Goal: Task Accomplishment & Management: Manage account settings

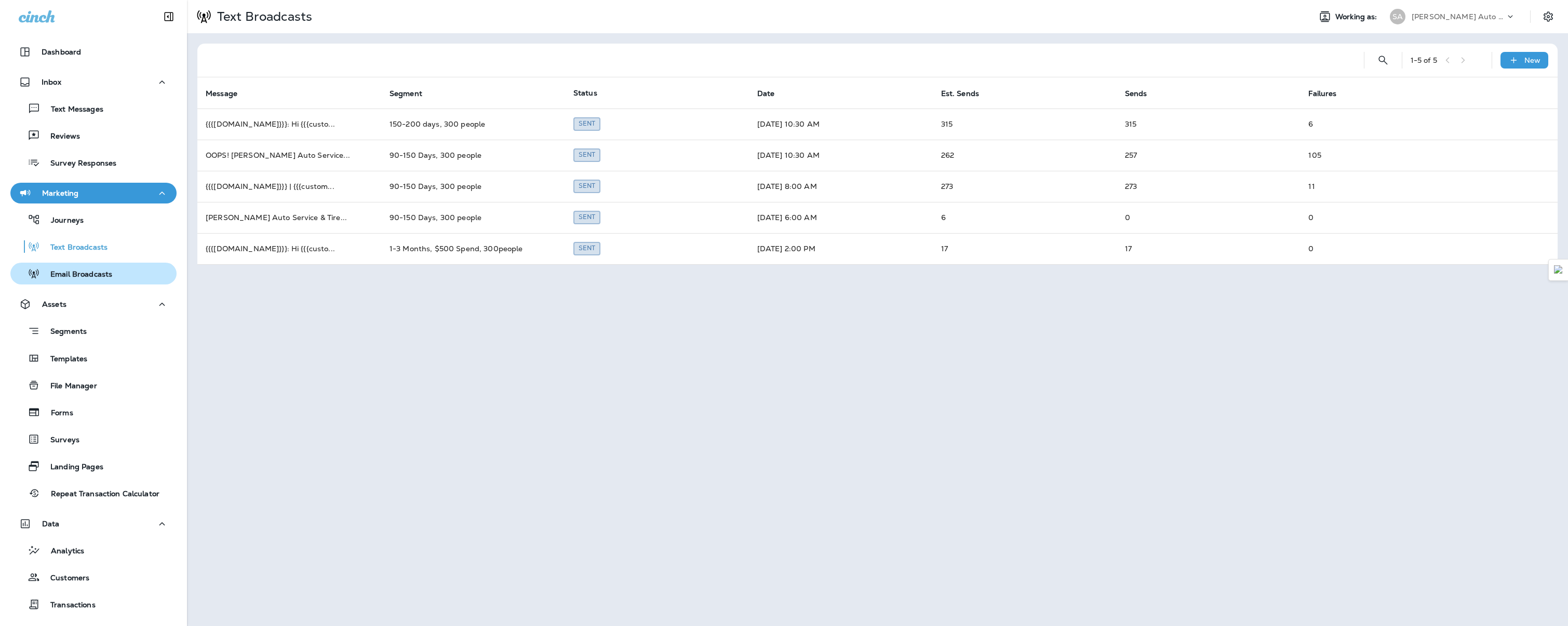
click at [85, 270] on p "Email Broadcasts" at bounding box center [76, 275] width 72 height 10
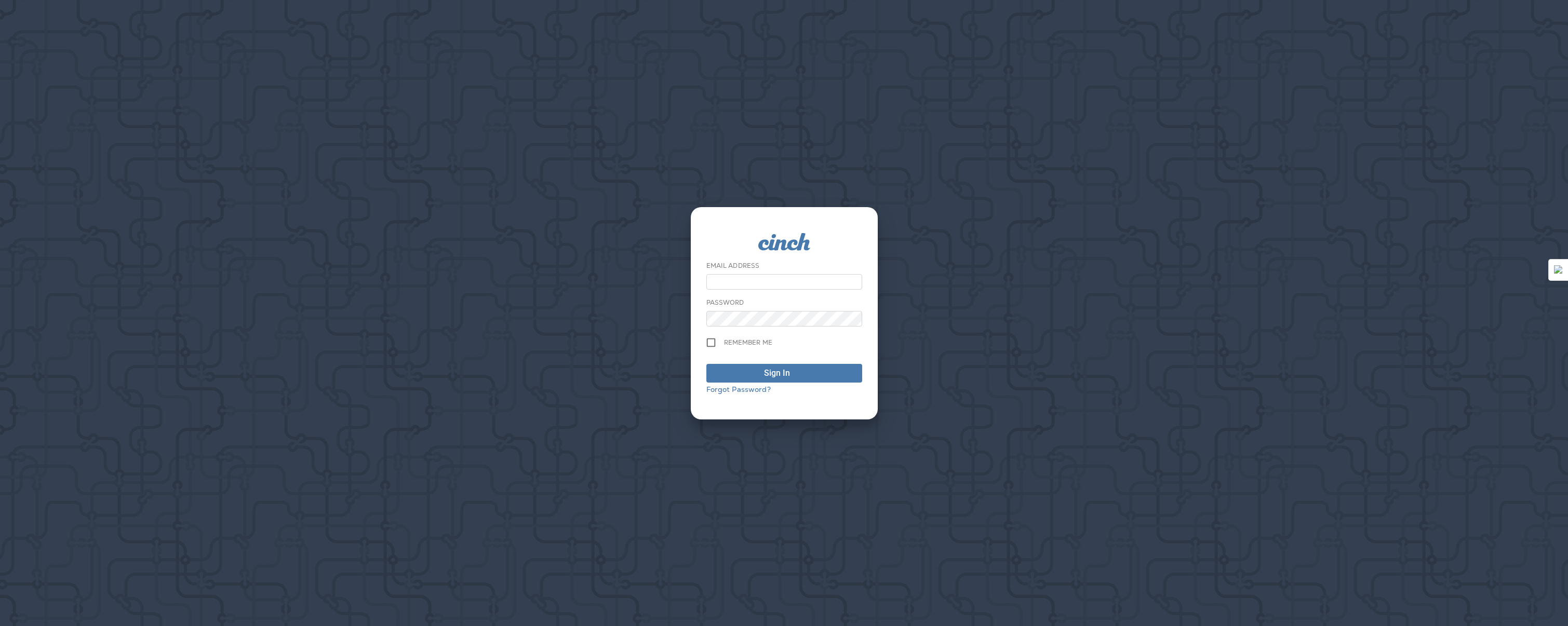
type input "**********"
click at [736, 377] on span "Sign In" at bounding box center [785, 373] width 144 height 13
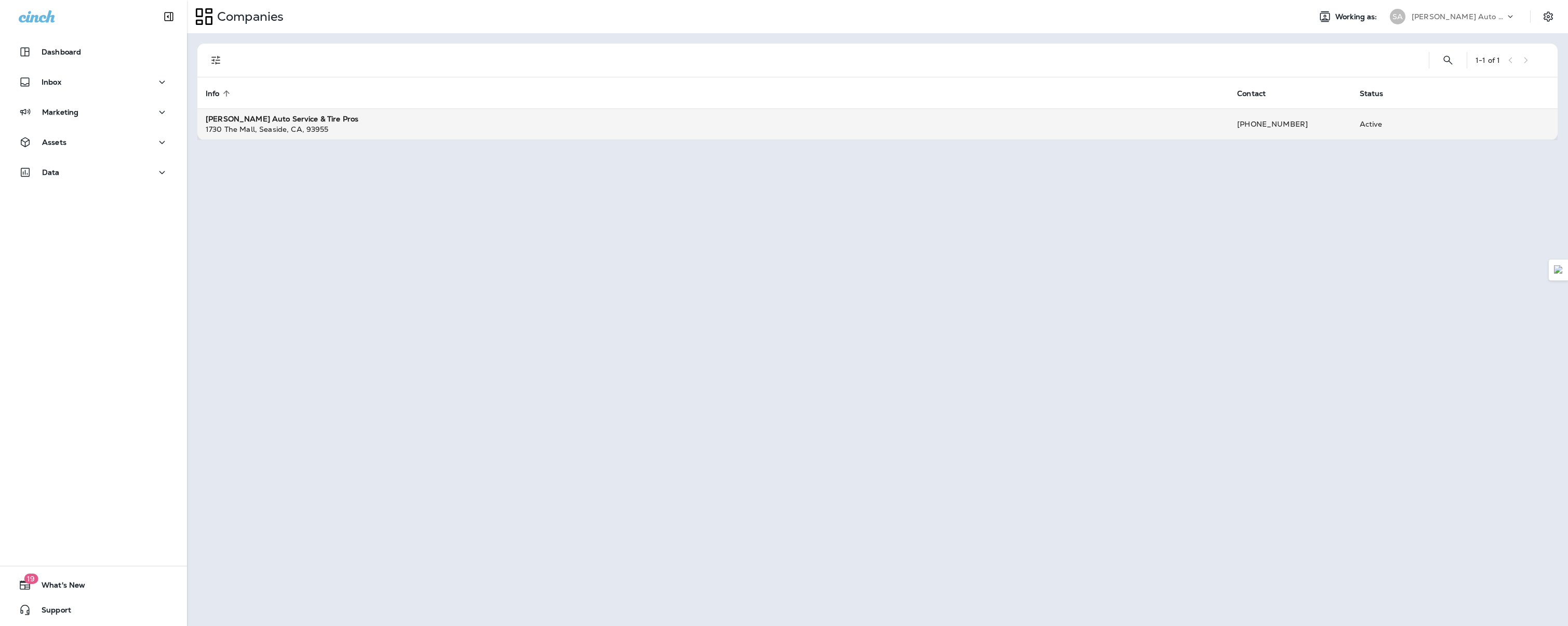
click at [463, 119] on div "[PERSON_NAME] Auto Service & Tire Pros" at bounding box center [713, 119] width 1015 height 11
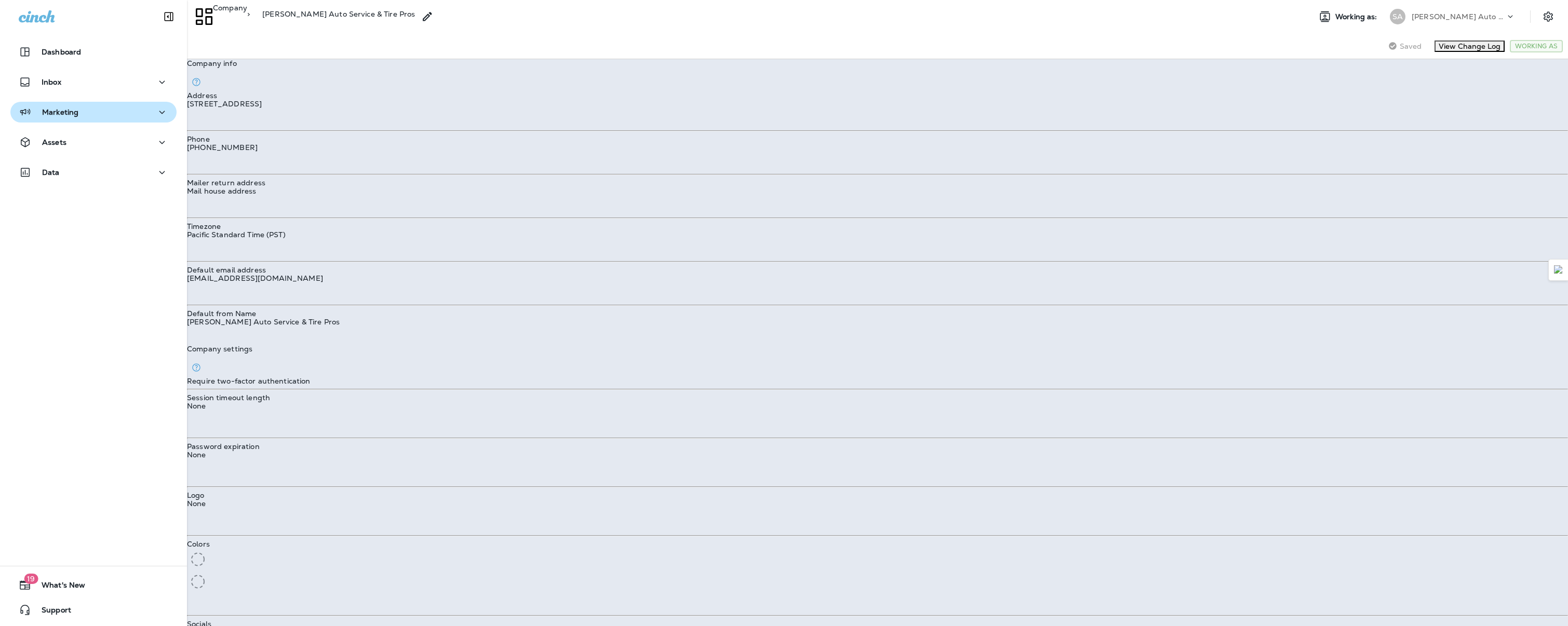
click at [109, 109] on div "Marketing" at bounding box center [93, 113] width 150 height 13
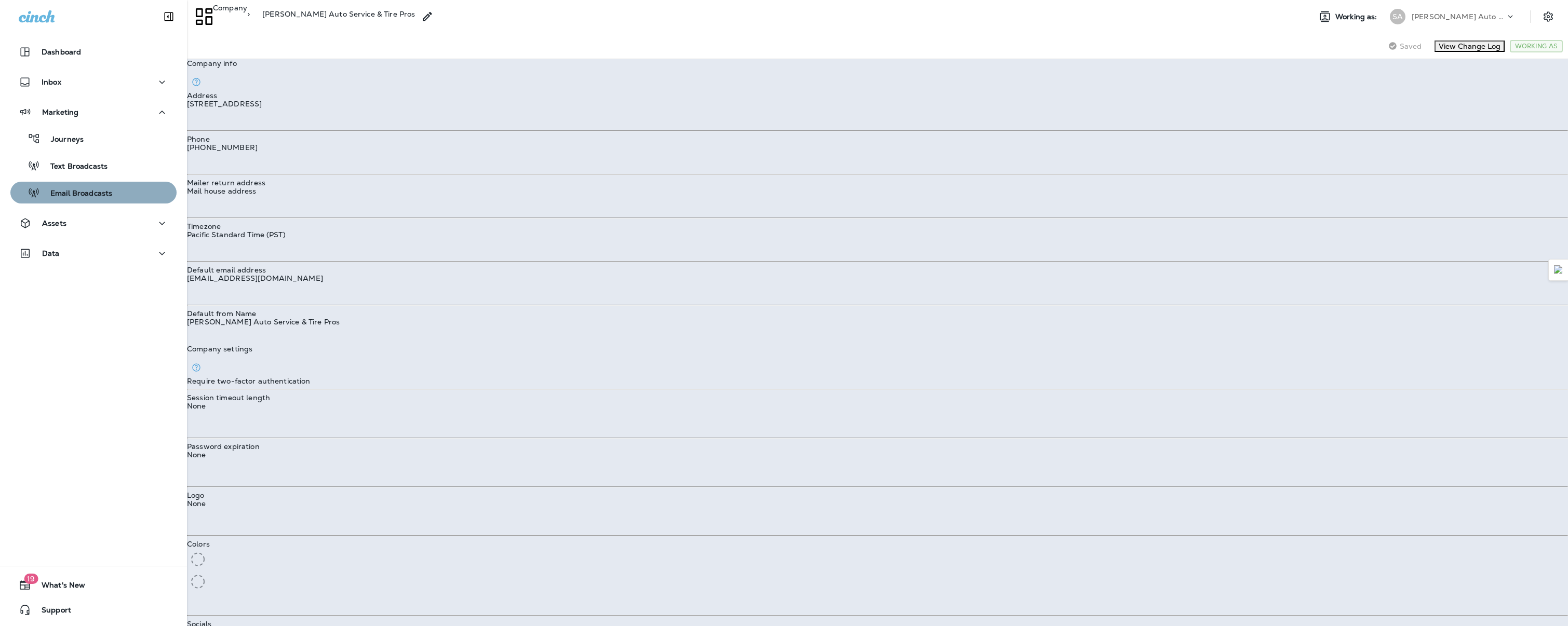
click at [105, 195] on p "Email Broadcasts" at bounding box center [76, 193] width 72 height 10
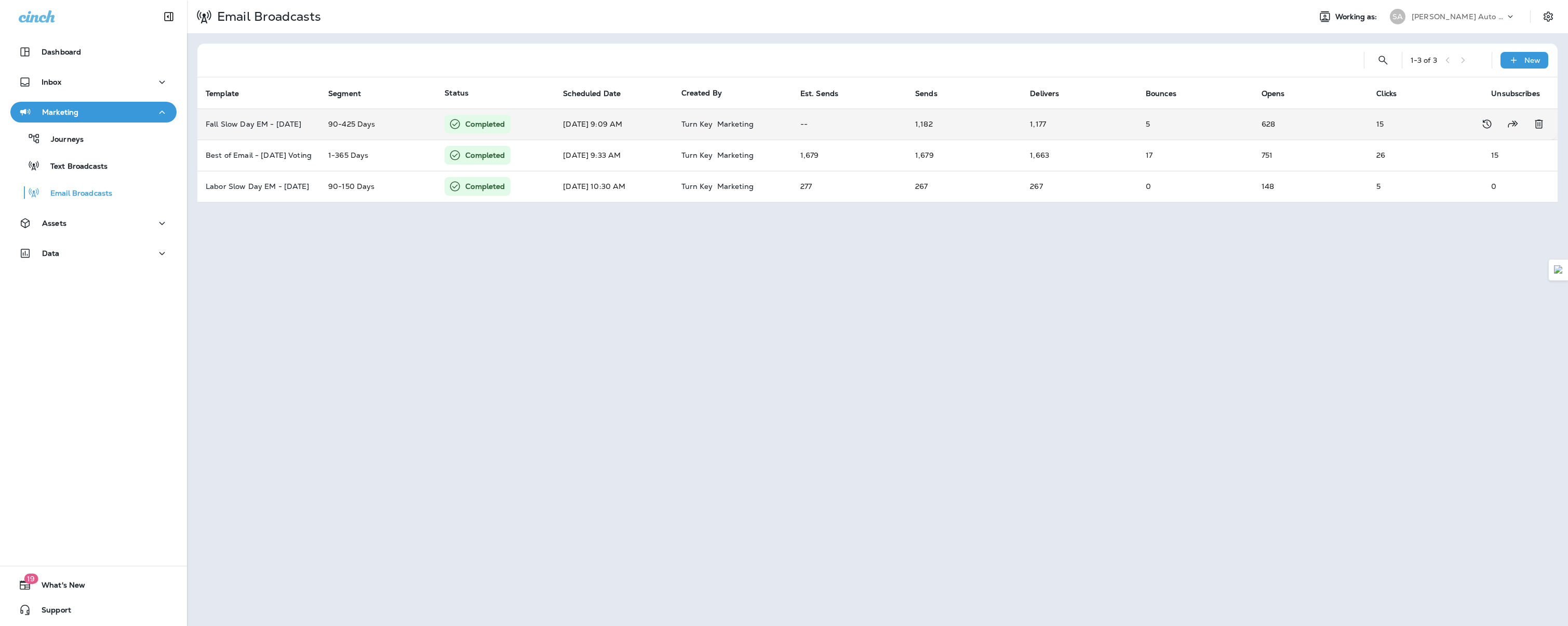
click at [378, 122] on td "90-425 Days" at bounding box center [378, 124] width 117 height 31
type input "**********"
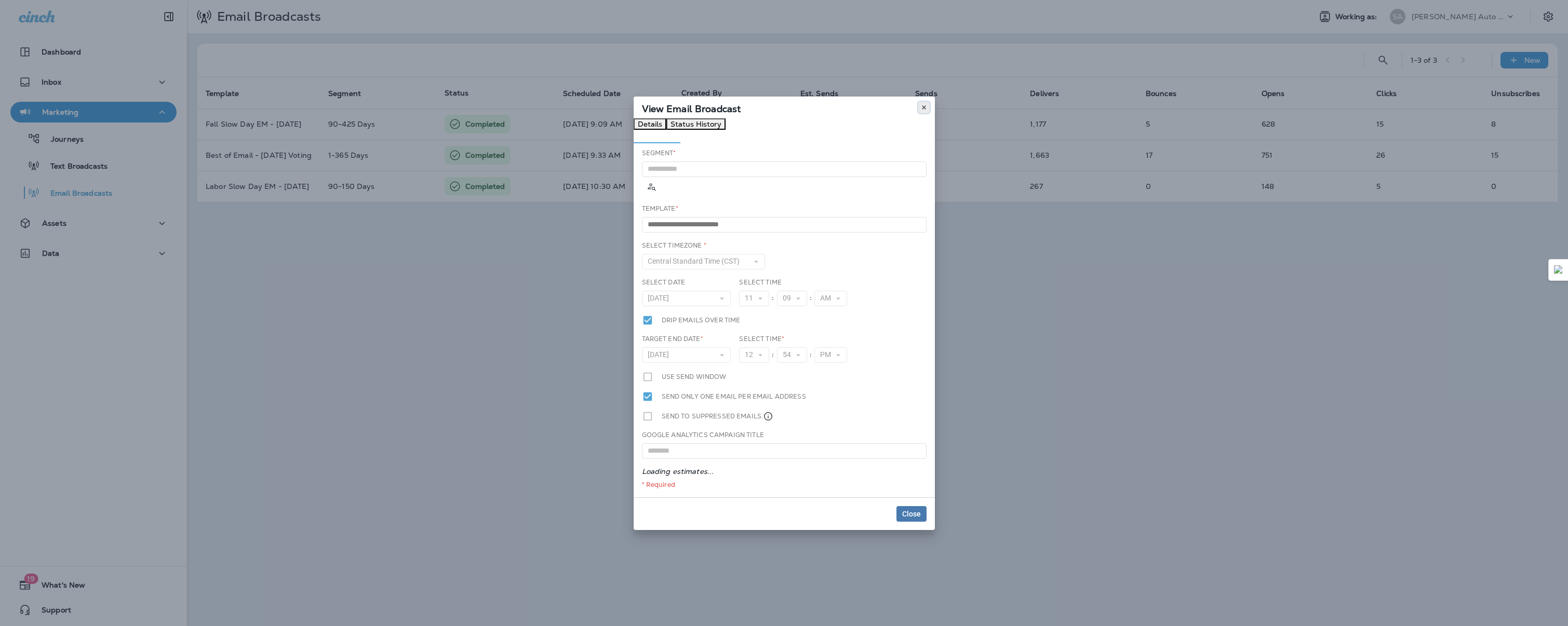
click at [927, 113] on button at bounding box center [924, 107] width 11 height 11
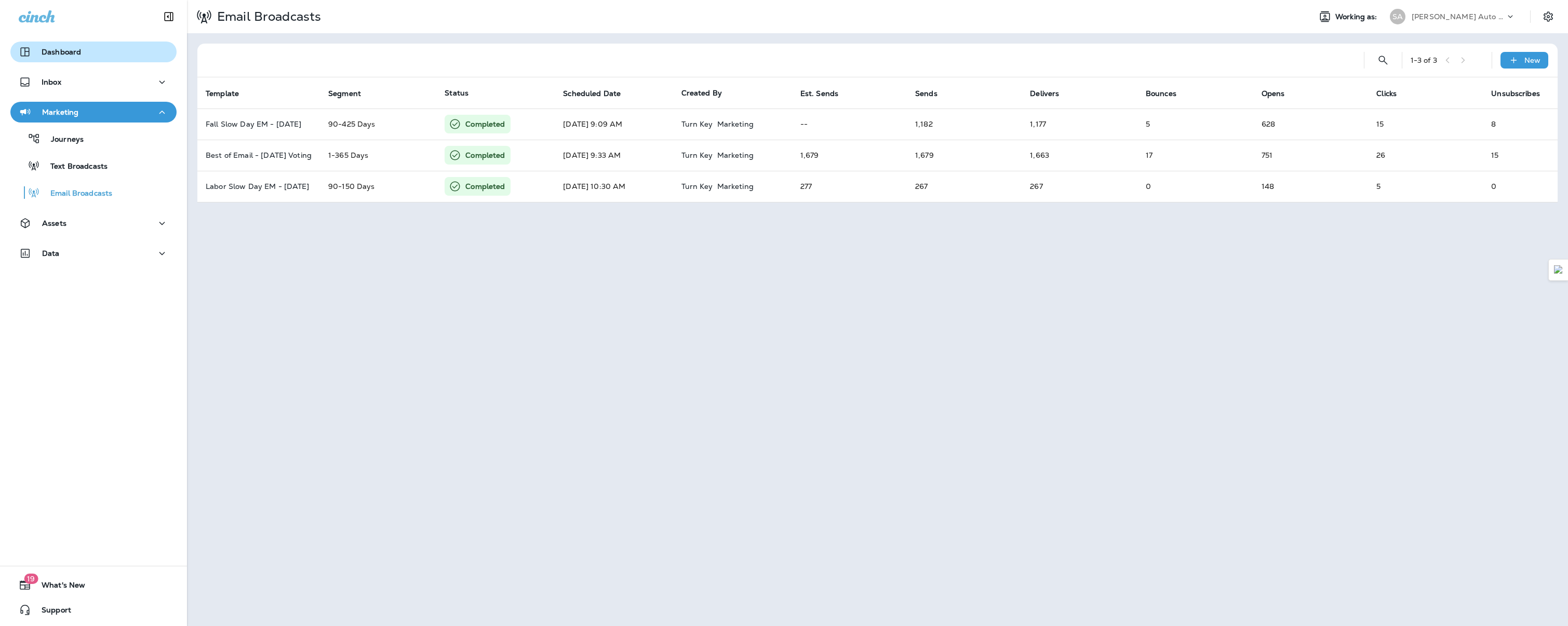
click at [113, 58] on button "Dashboard" at bounding box center [93, 52] width 166 height 21
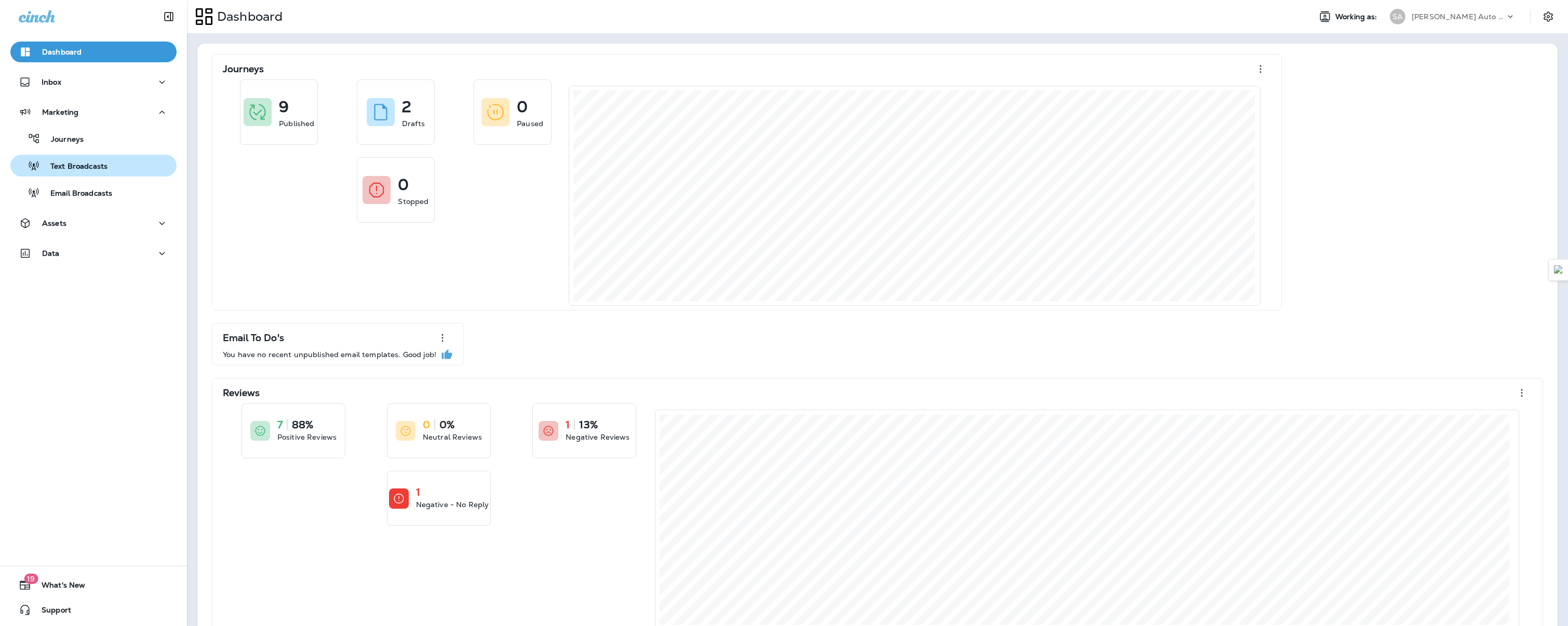
click at [74, 167] on p "Text Broadcasts" at bounding box center [74, 167] width 68 height 10
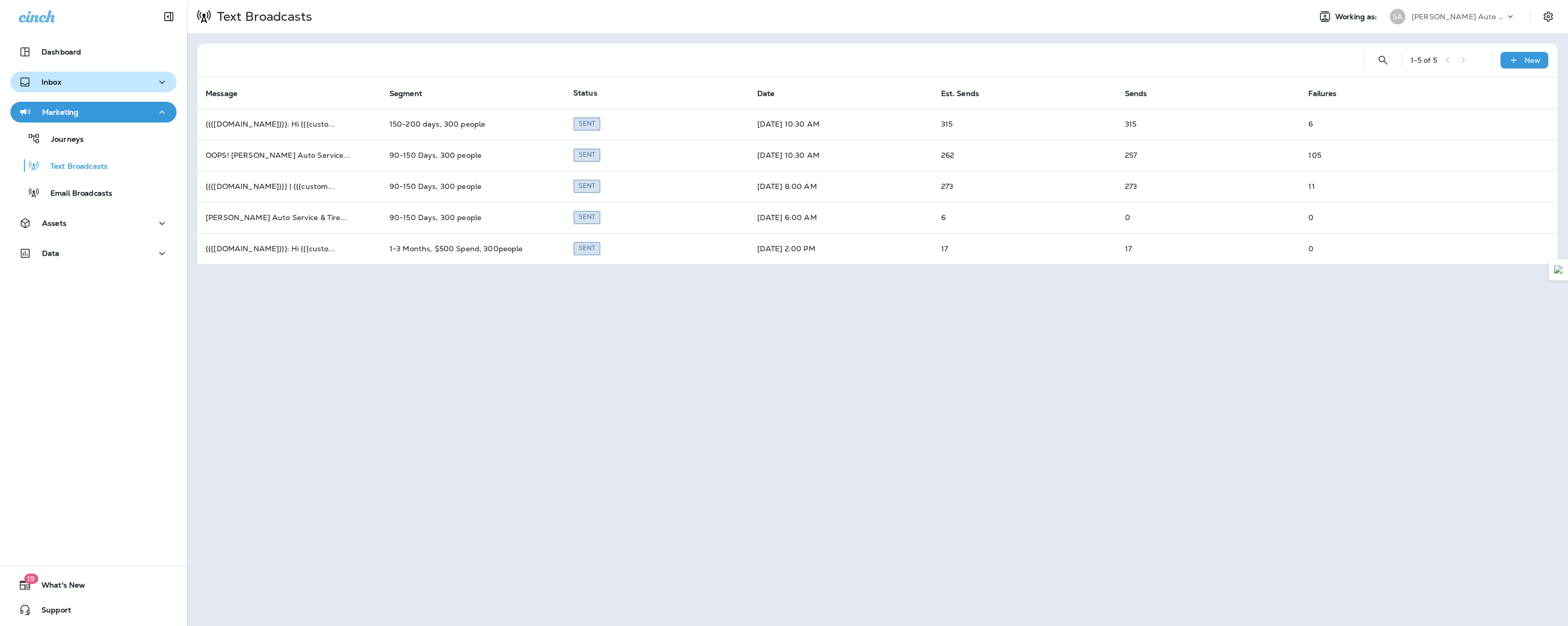
click at [68, 81] on div "Inbox" at bounding box center [93, 82] width 150 height 13
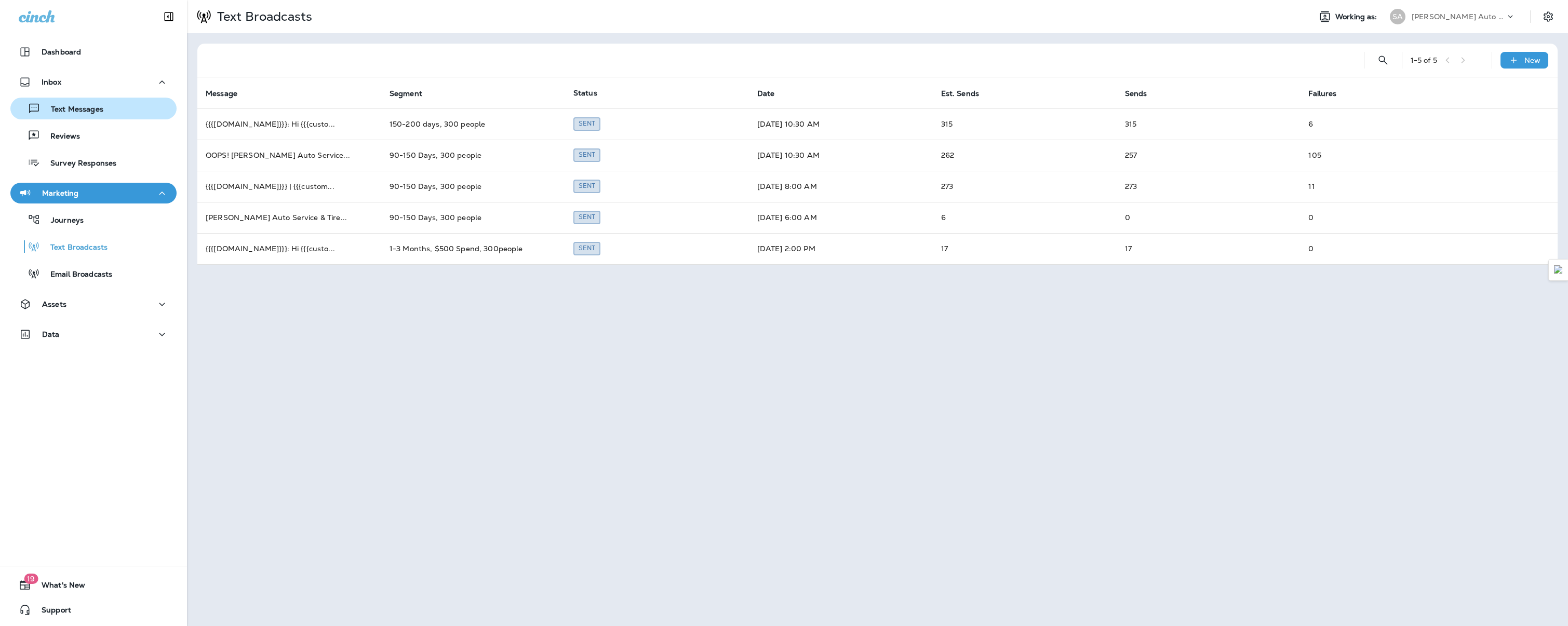
click at [73, 117] on button "Text Messages" at bounding box center [93, 108] width 166 height 22
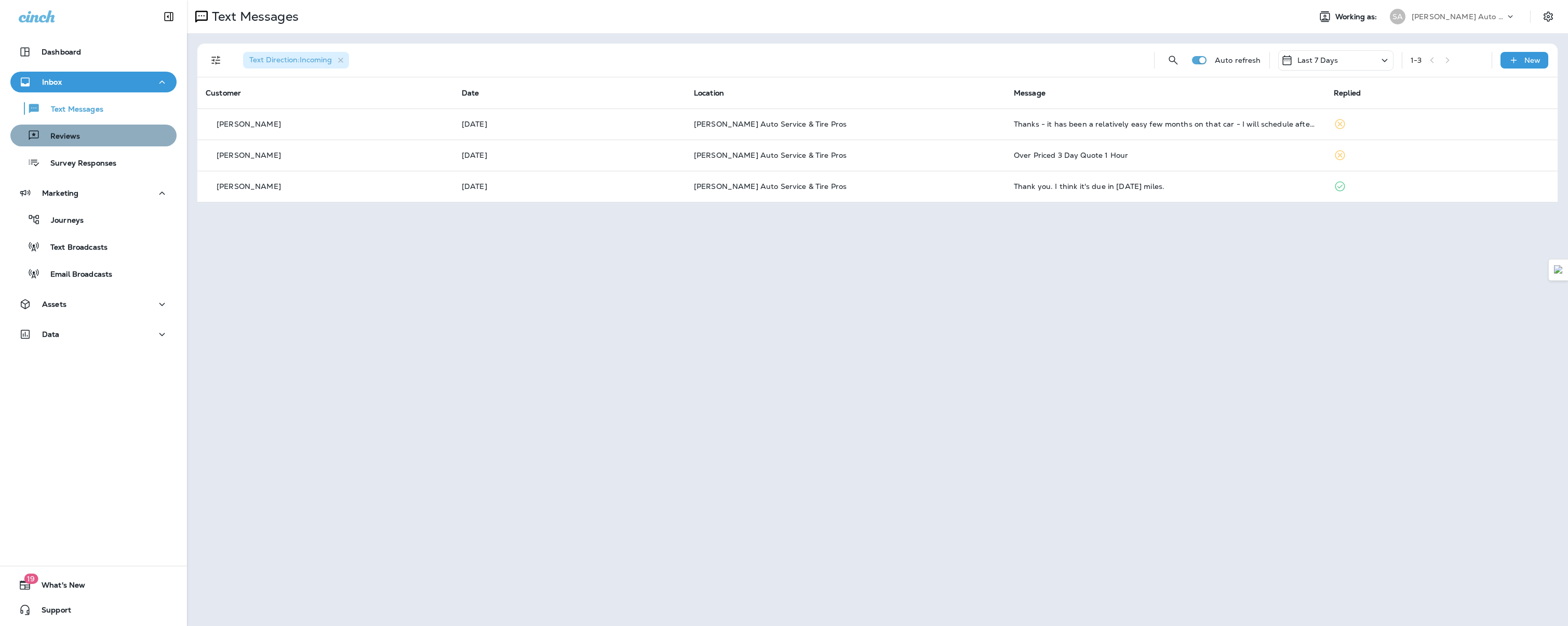
click at [100, 133] on div "Reviews" at bounding box center [93, 136] width 158 height 16
